Goal: Find specific page/section

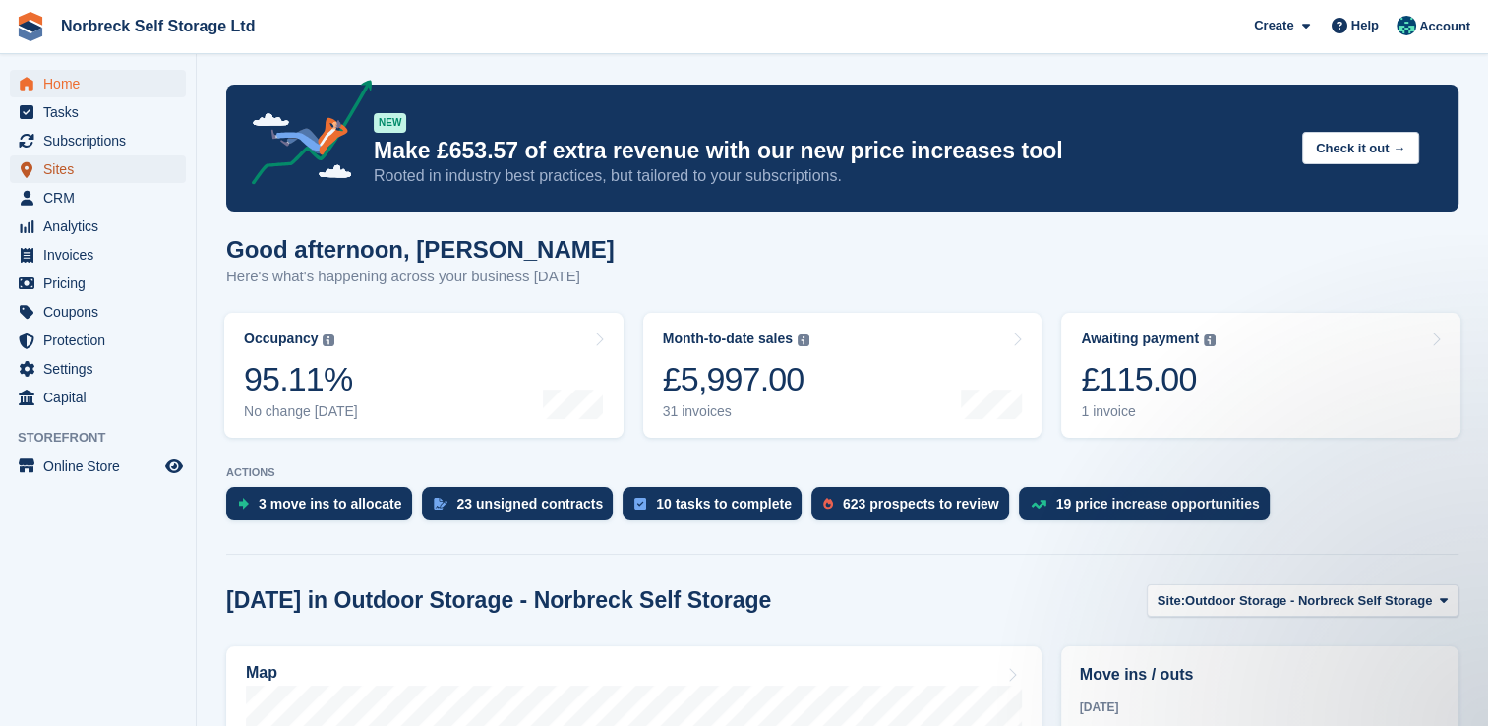
click at [75, 169] on span "Sites" at bounding box center [102, 169] width 118 height 28
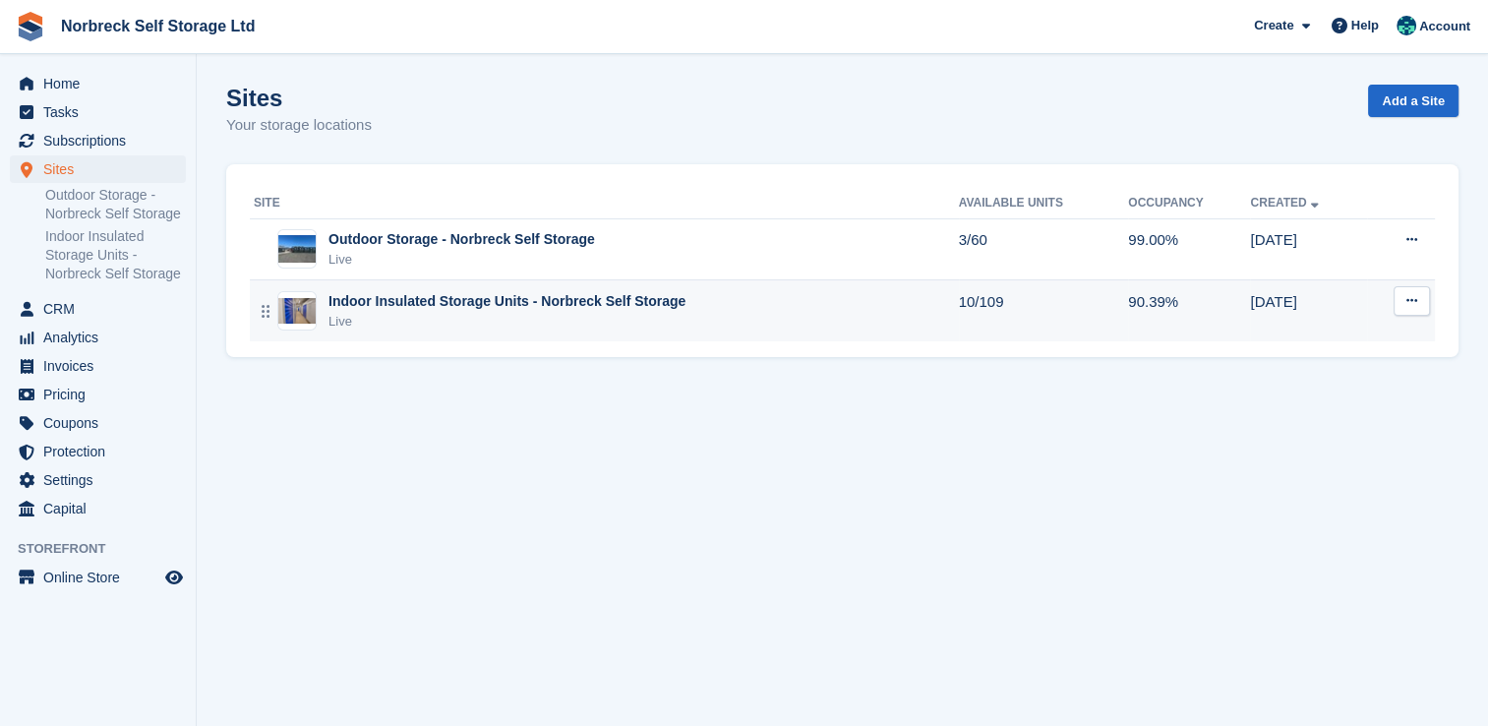
click at [450, 299] on div "Indoor Insulated Storage Units - Norbreck Self Storage" at bounding box center [507, 301] width 357 height 21
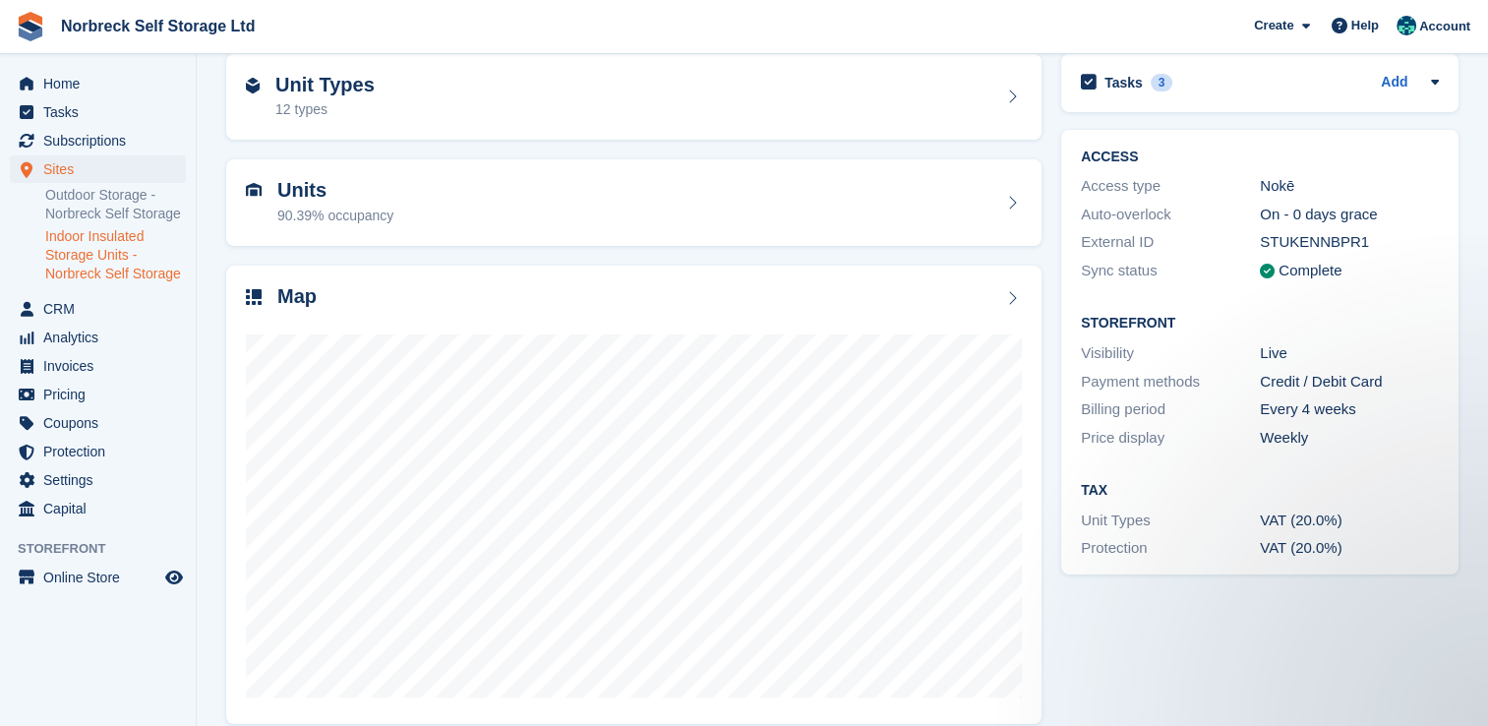
scroll to position [112, 0]
